Goal: Navigation & Orientation: Find specific page/section

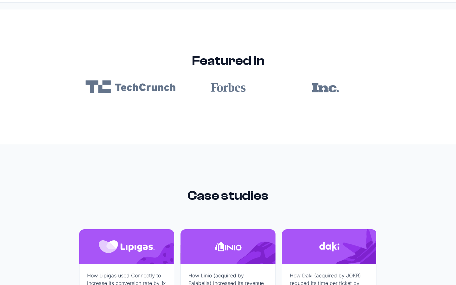
scroll to position [3789, 0]
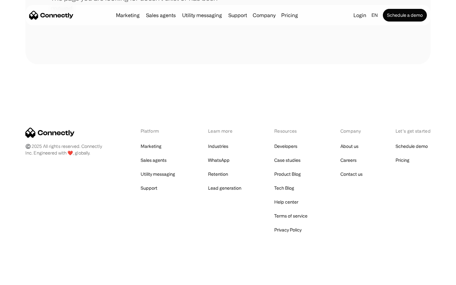
scroll to position [115, 0]
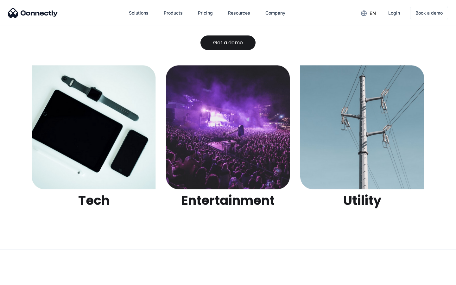
scroll to position [1996, 0]
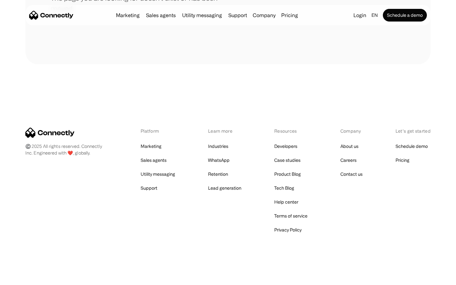
scroll to position [115, 0]
